Goal: Navigation & Orientation: Find specific page/section

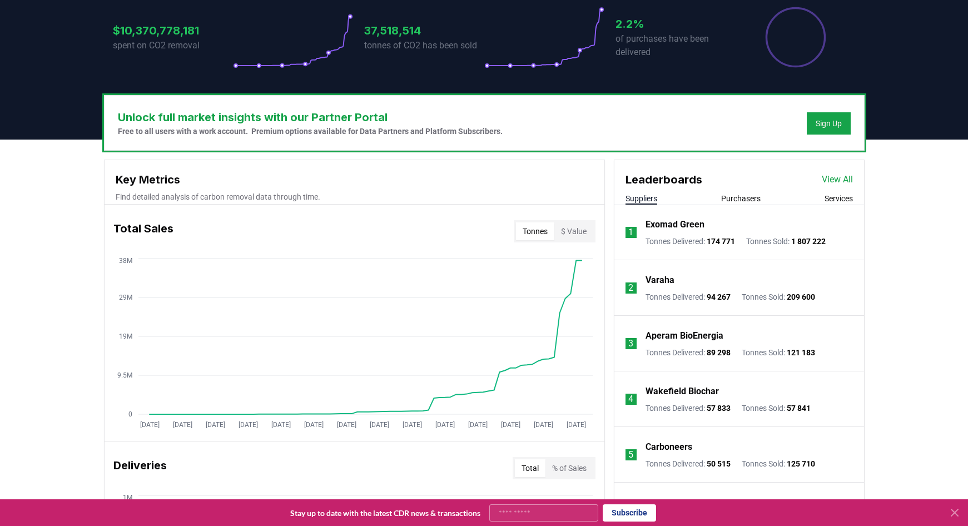
scroll to position [333, 0]
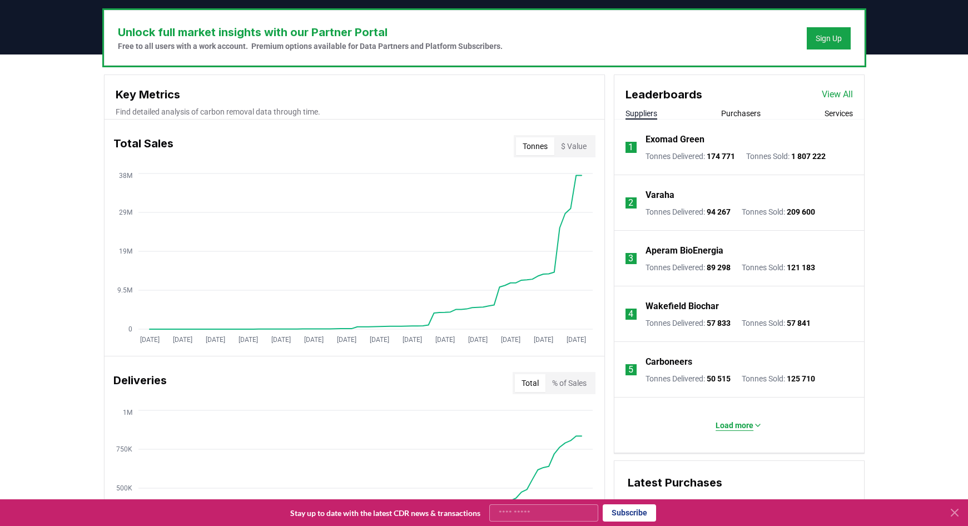
click at [731, 428] on p "Load more" at bounding box center [734, 425] width 38 height 11
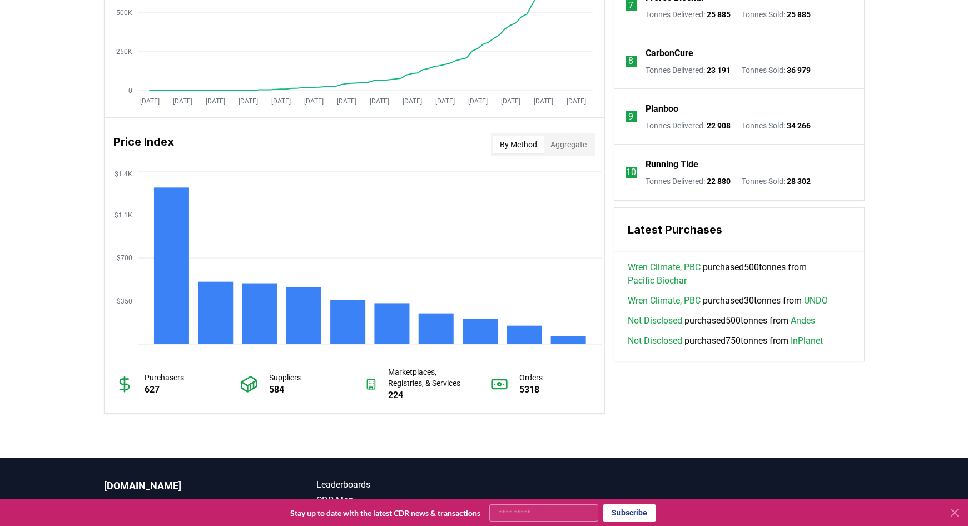
scroll to position [834, 0]
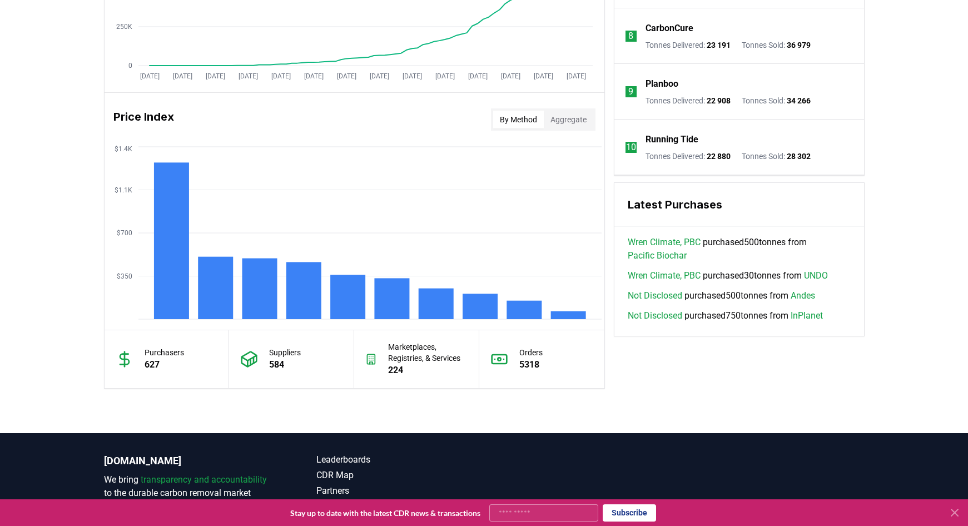
click at [561, 122] on button "Aggregate" at bounding box center [568, 120] width 49 height 18
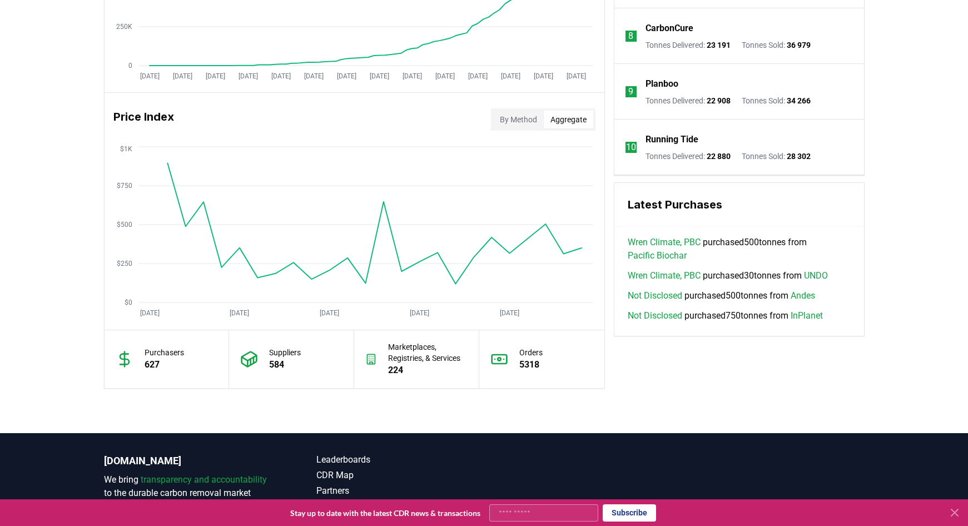
click at [527, 116] on button "By Method" at bounding box center [518, 120] width 51 height 18
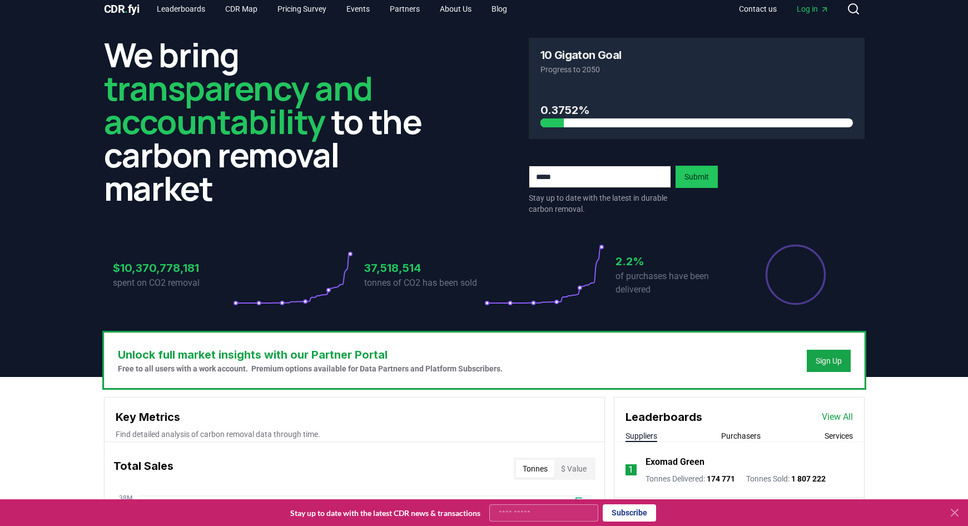
scroll to position [0, 0]
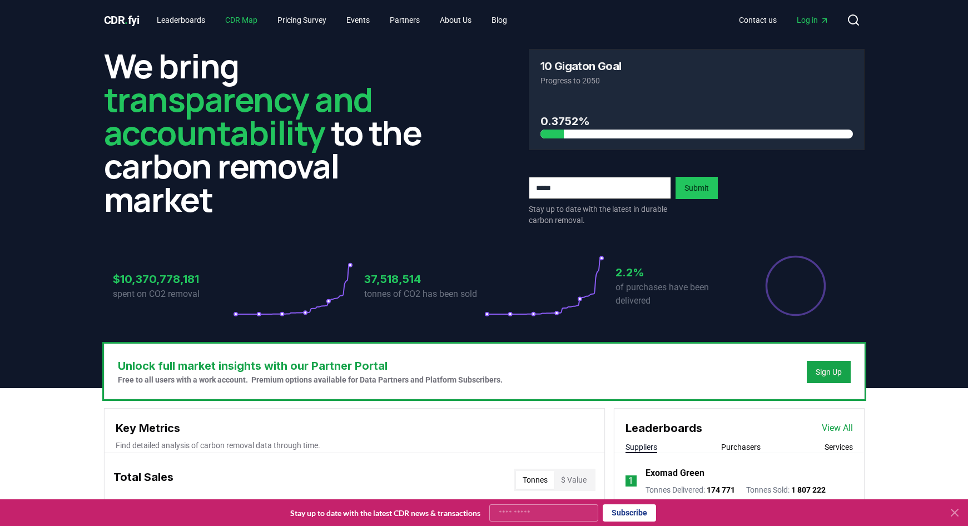
click at [251, 18] on link "CDR Map" at bounding box center [241, 20] width 50 height 20
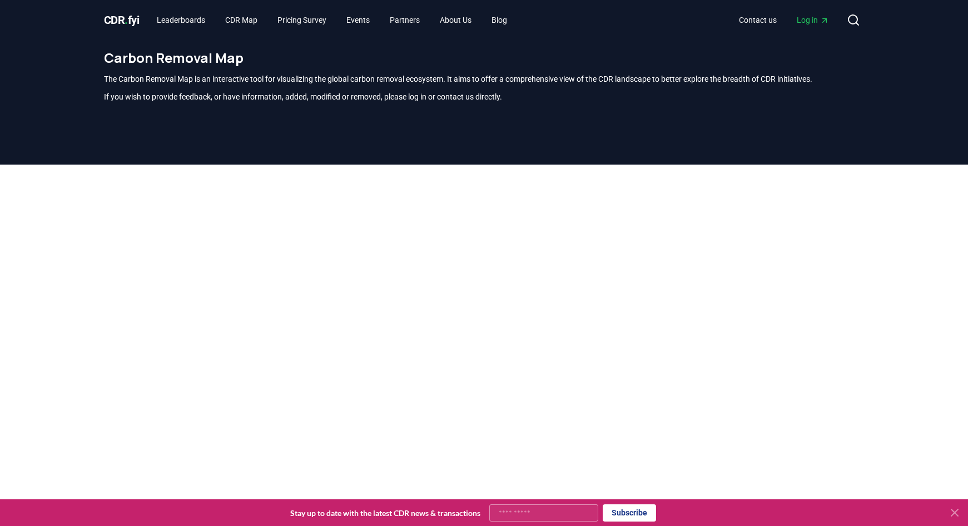
click at [814, 18] on span "Log in" at bounding box center [812, 19] width 32 height 11
